Goal: Navigation & Orientation: Find specific page/section

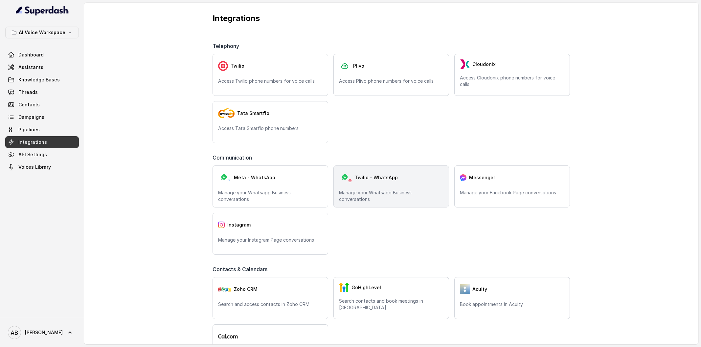
click at [359, 184] on div "Twilio - WhatsApp" at bounding box center [391, 177] width 105 height 13
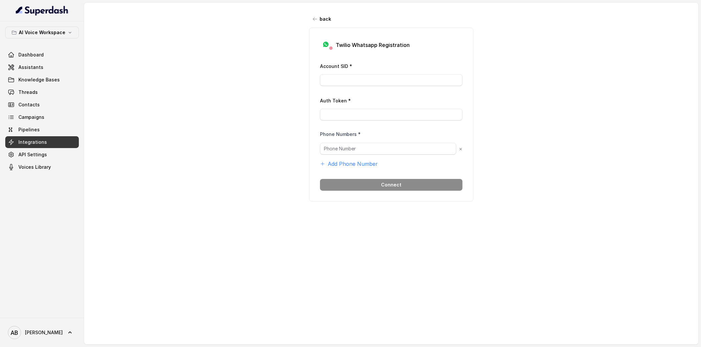
click at [342, 42] on p "Twilio Whatsapp Registration" at bounding box center [373, 45] width 74 height 8
click at [39, 140] on span "Integrations" at bounding box center [32, 142] width 29 height 7
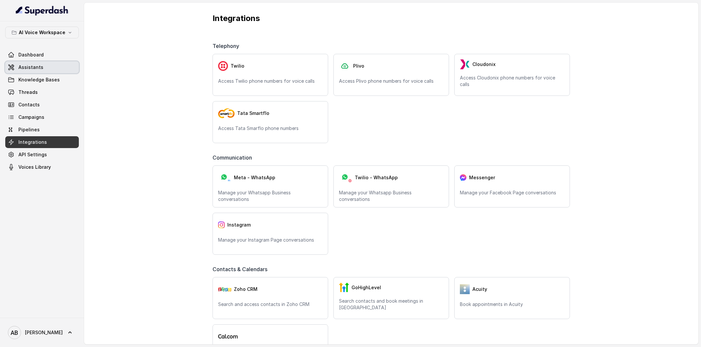
click at [56, 63] on link "Assistants" at bounding box center [42, 67] width 74 height 12
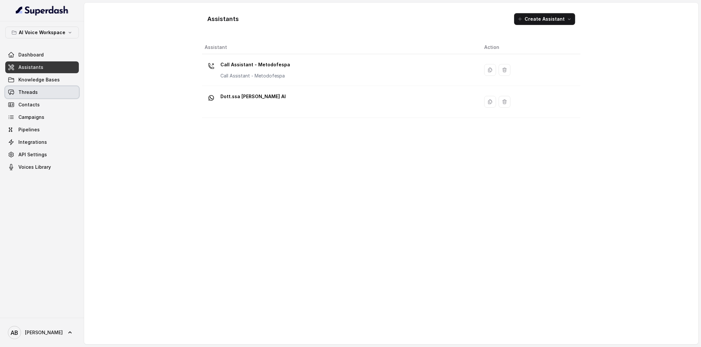
click at [59, 97] on link "Threads" at bounding box center [42, 92] width 74 height 12
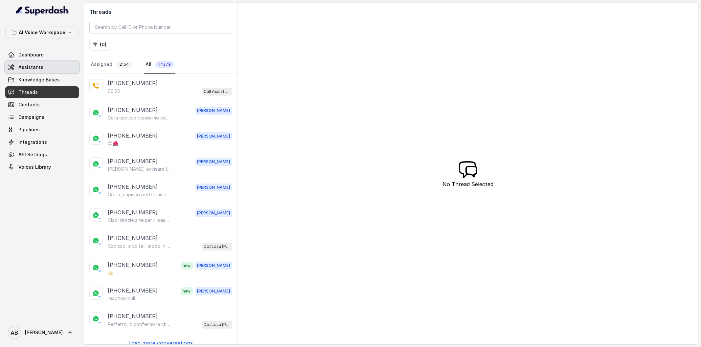
click at [62, 70] on link "Assistants" at bounding box center [42, 67] width 74 height 12
